Goal: Use online tool/utility: Utilize a website feature to perform a specific function

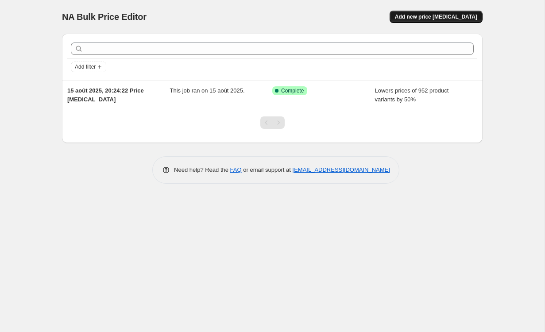
click at [429, 20] on button "Add new price [MEDICAL_DATA]" at bounding box center [436, 17] width 93 height 12
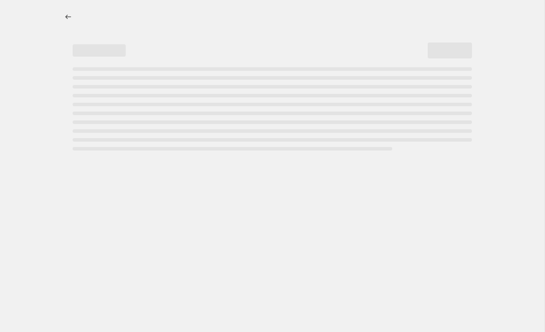
select select "percentage"
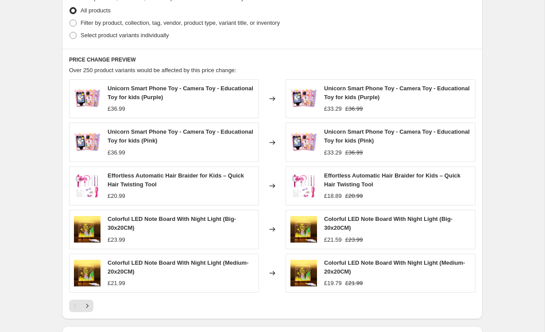
scroll to position [275, 0]
